Goal: Information Seeking & Learning: Learn about a topic

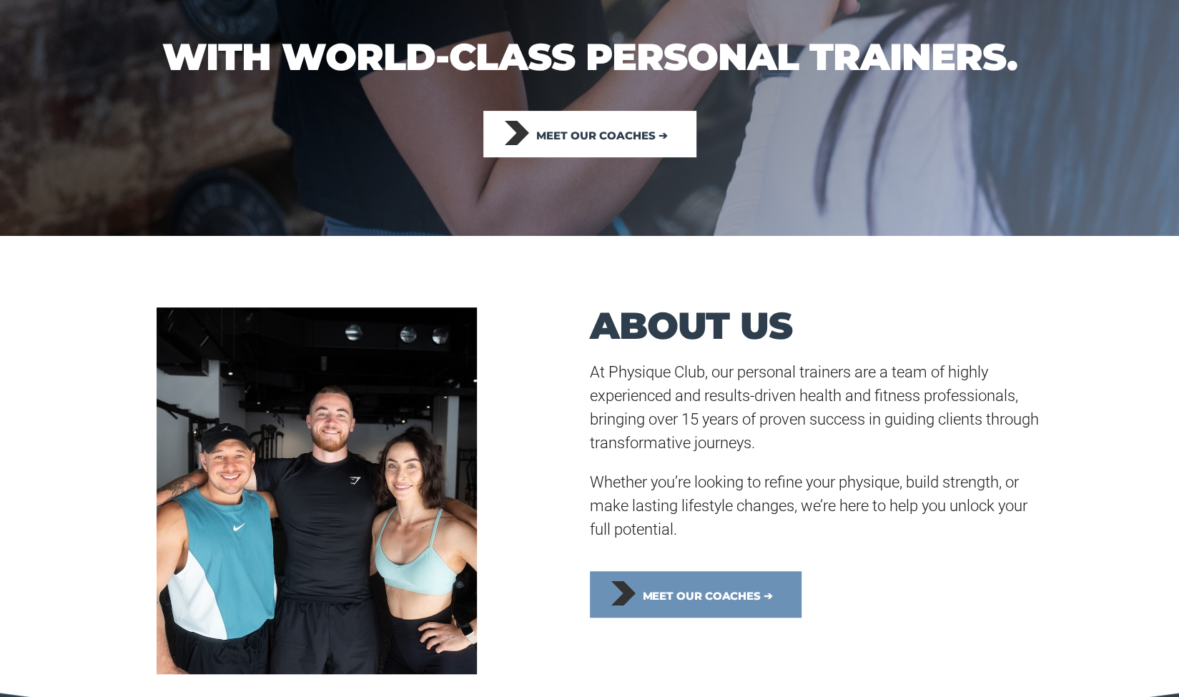
scroll to position [357, 0]
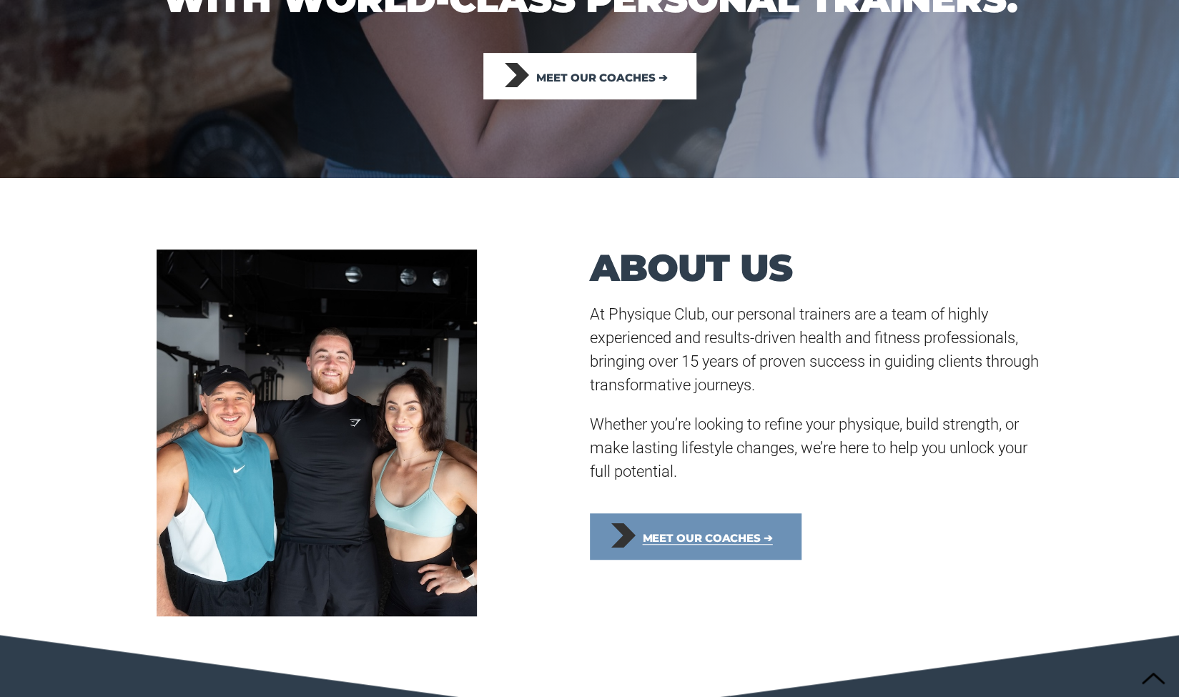
click at [683, 534] on span "Meet our coaches ➔" at bounding box center [707, 538] width 130 height 31
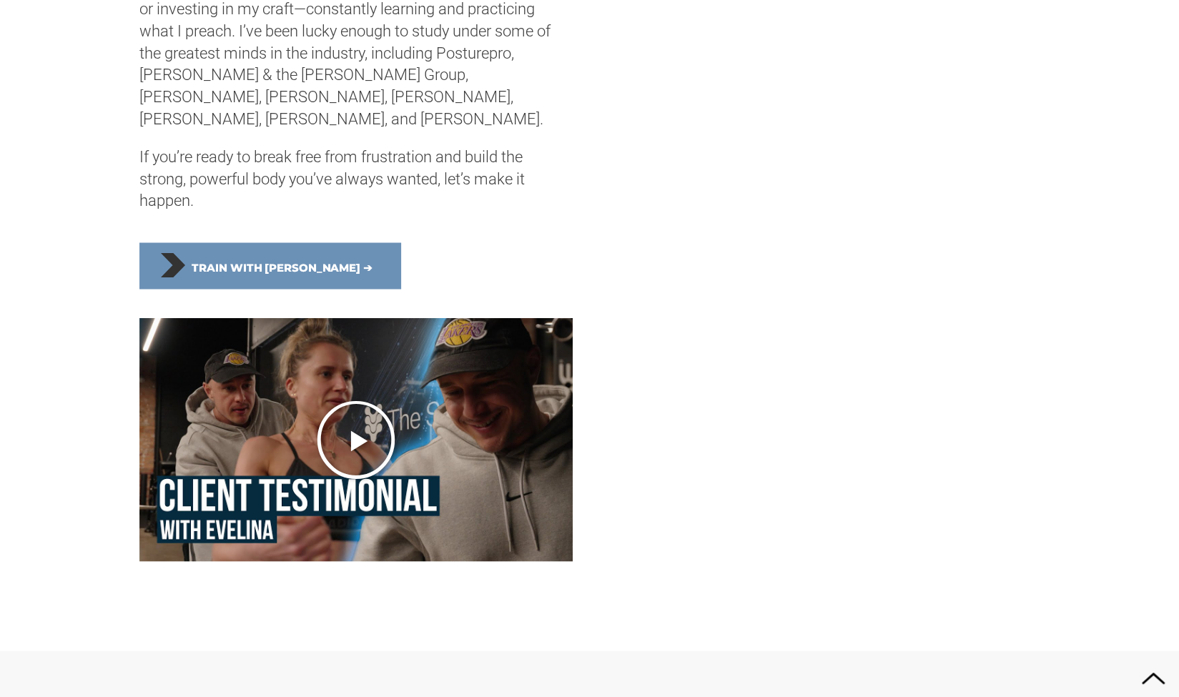
scroll to position [1644, 0]
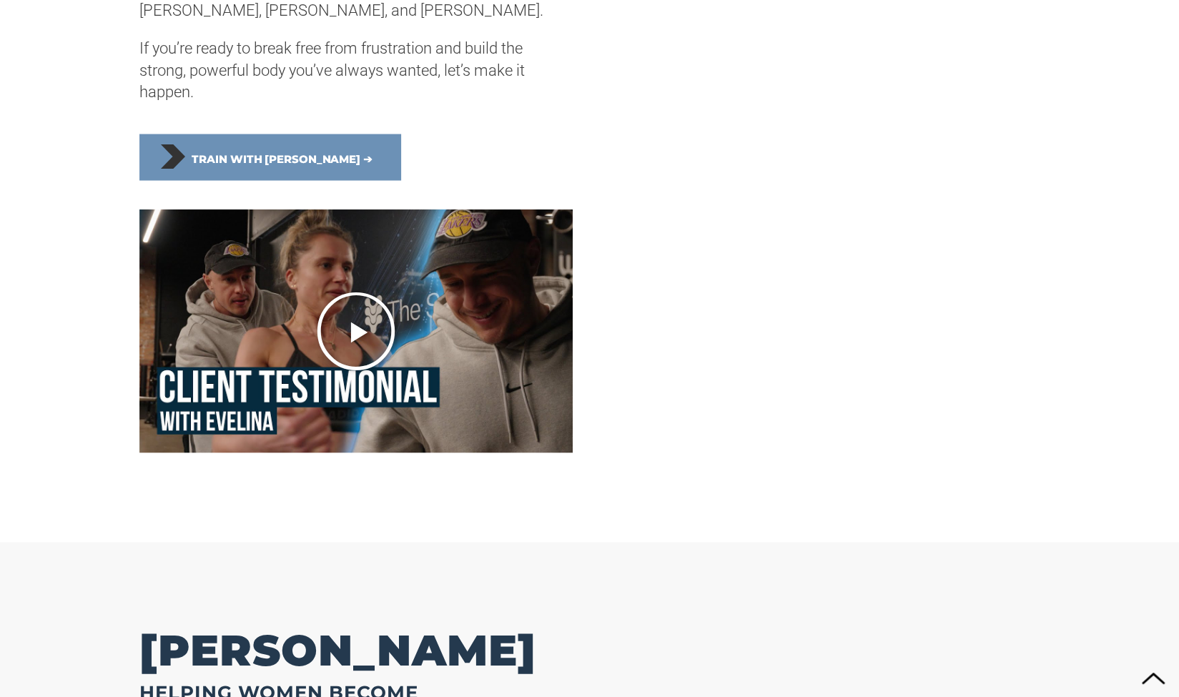
click at [363, 329] on icon "Play Video" at bounding box center [356, 331] width 82 height 82
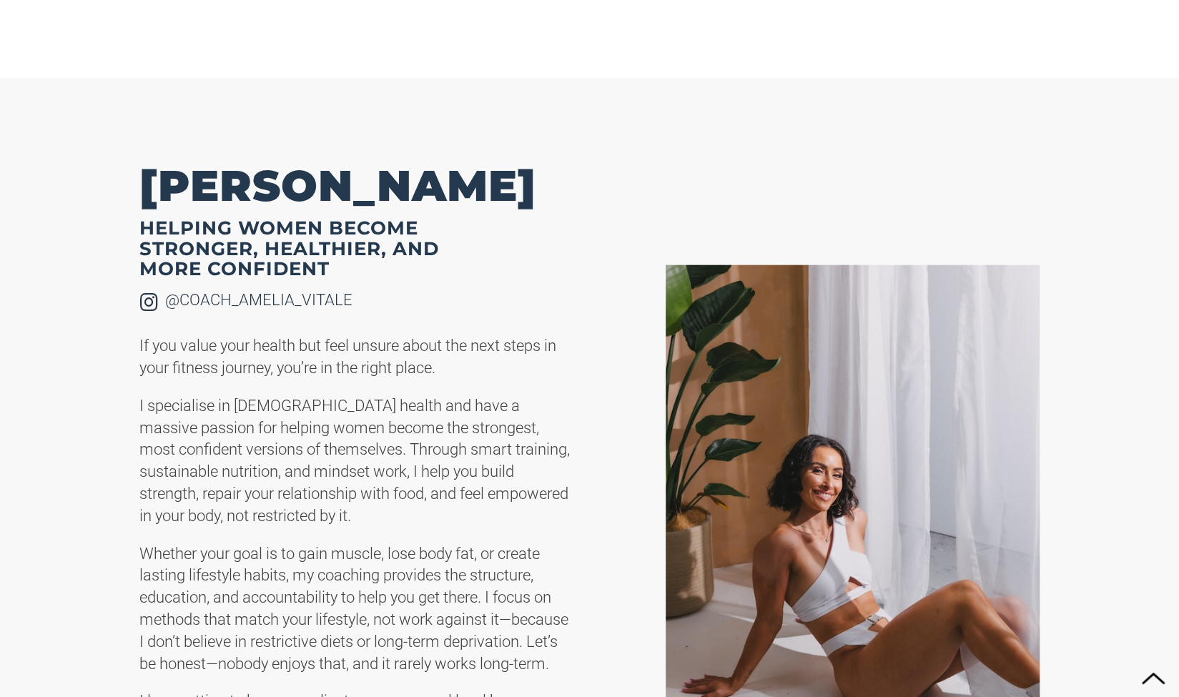
scroll to position [2216, 0]
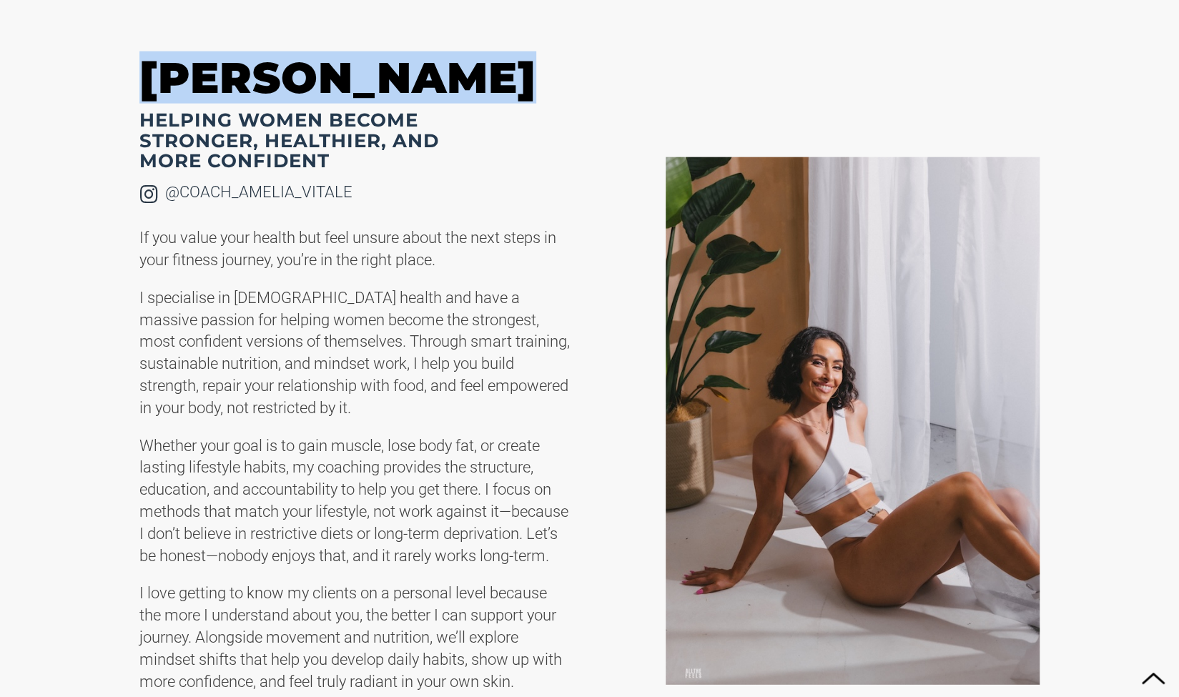
drag, startPoint x: 145, startPoint y: 84, endPoint x: 473, endPoint y: 86, distance: 327.5
click at [500, 89] on h2 "Amelia Vitale" at bounding box center [355, 77] width 432 height 37
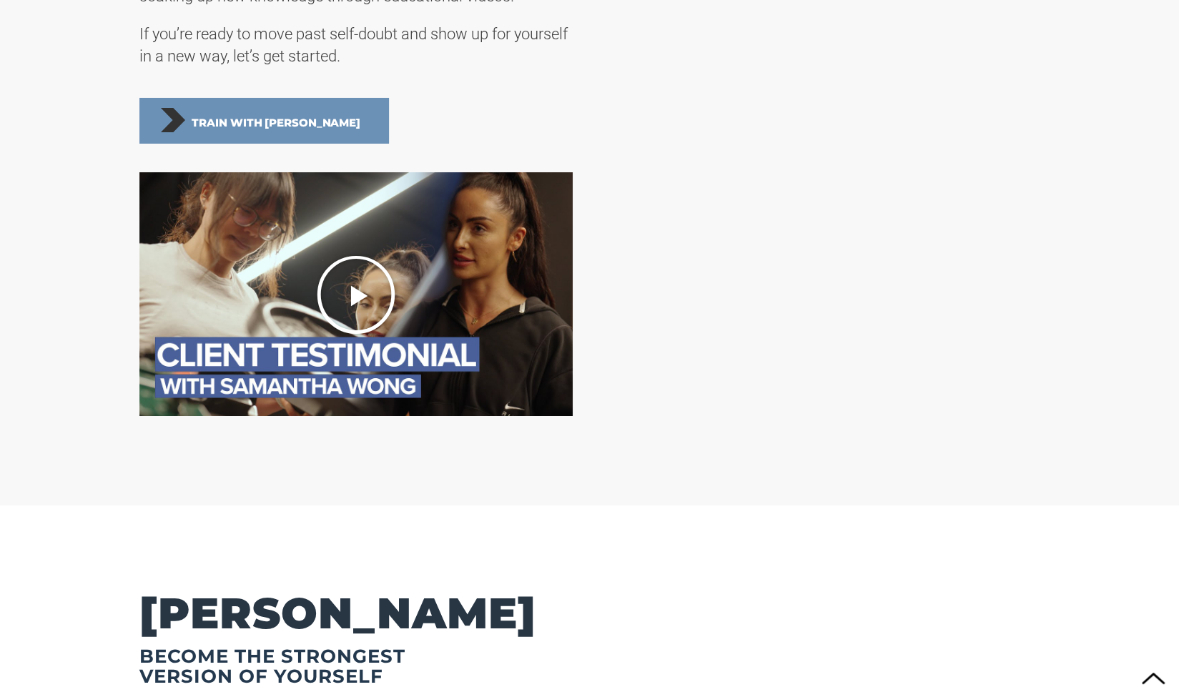
scroll to position [3217, 0]
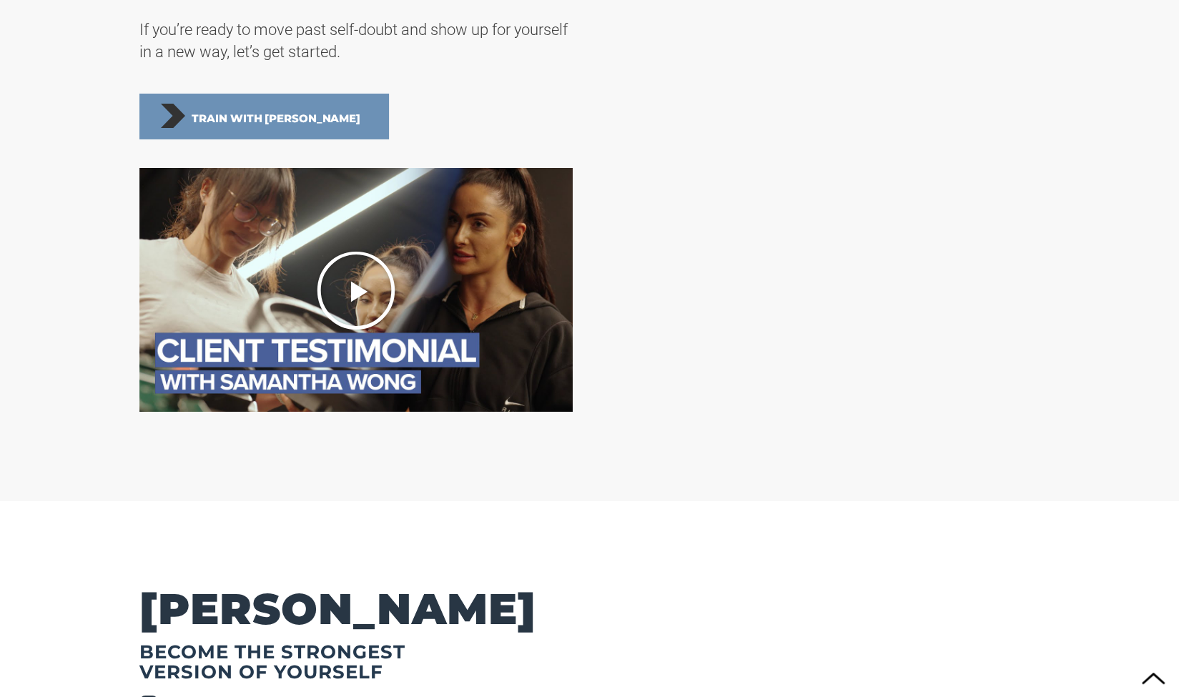
click at [347, 319] on icon "Play Video" at bounding box center [356, 291] width 82 height 82
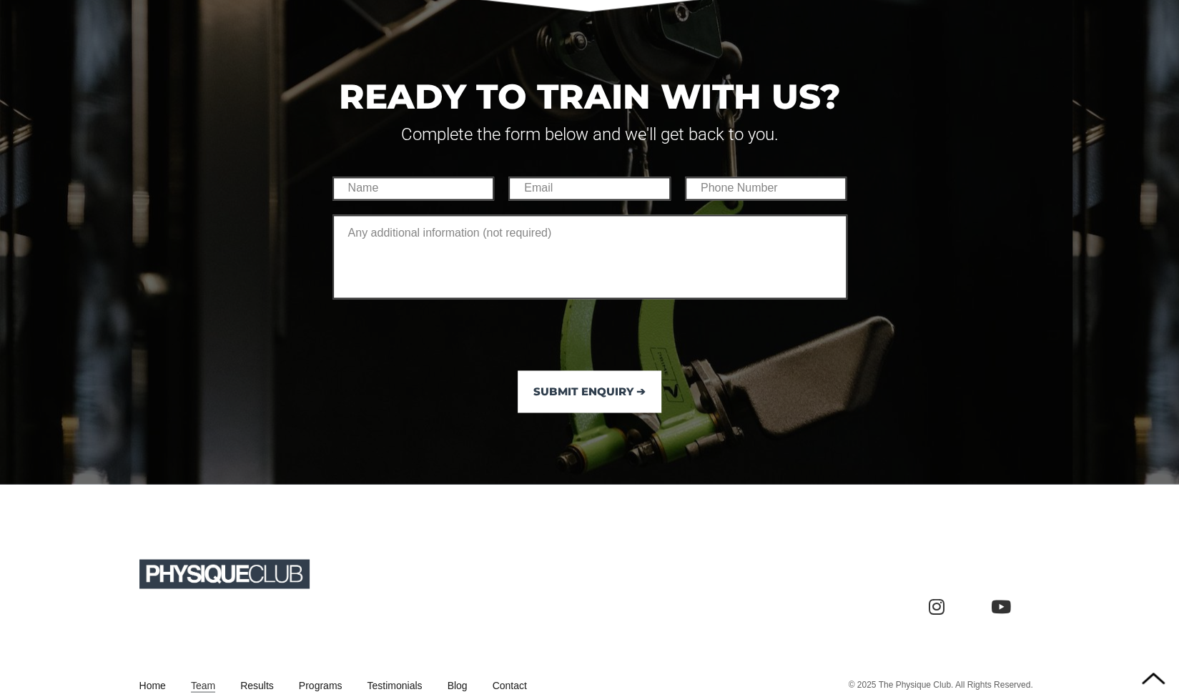
scroll to position [5033, 0]
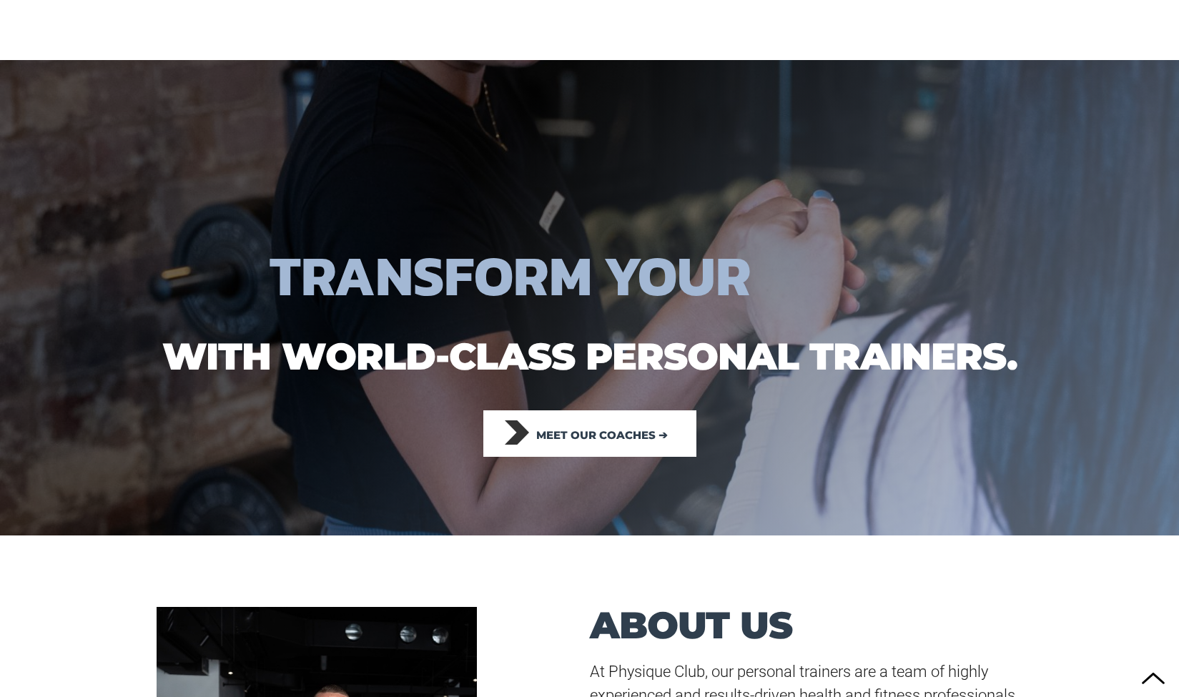
scroll to position [357, 0]
